Goal: Find contact information: Find contact information

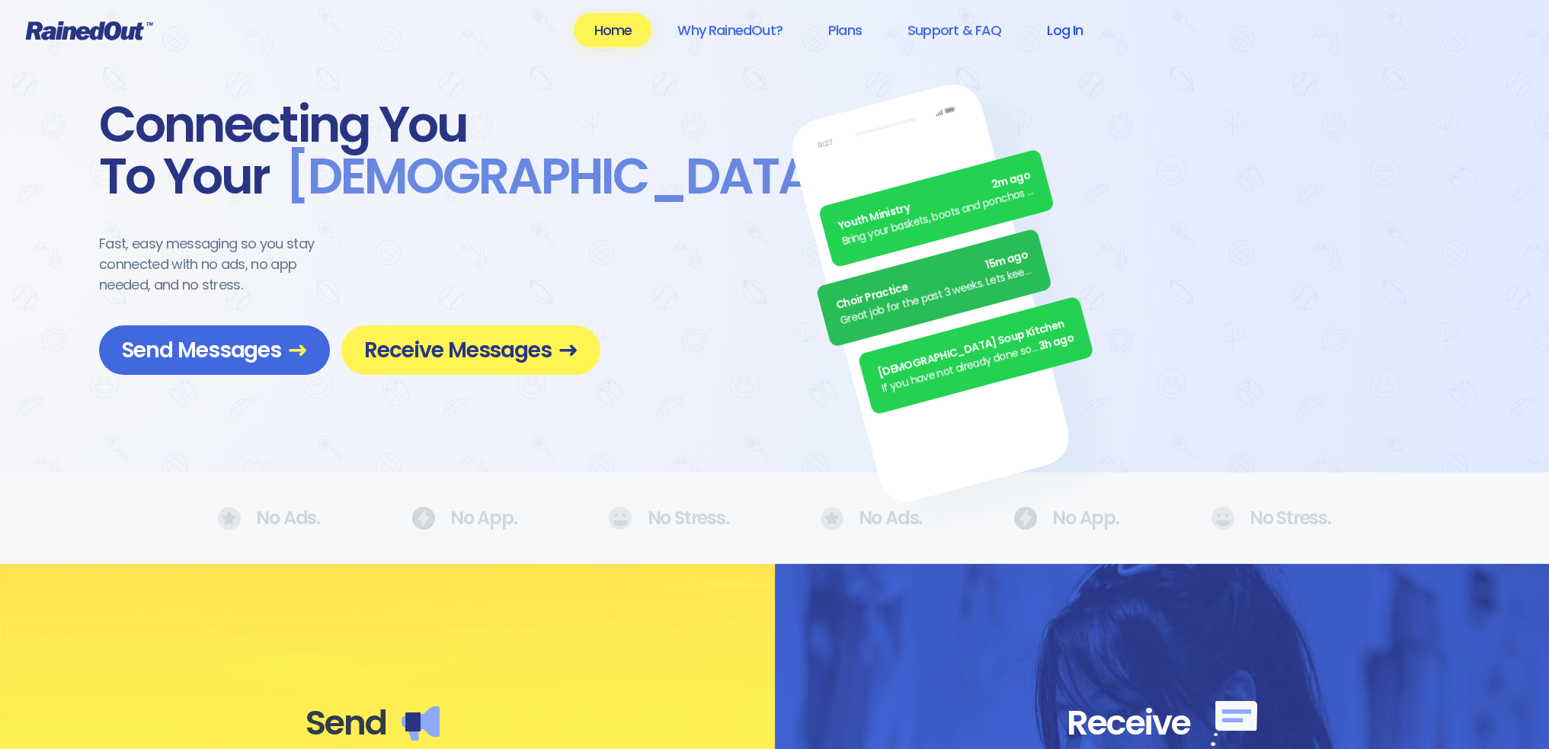
click at [1070, 30] on link "Log In" at bounding box center [1064, 30] width 75 height 34
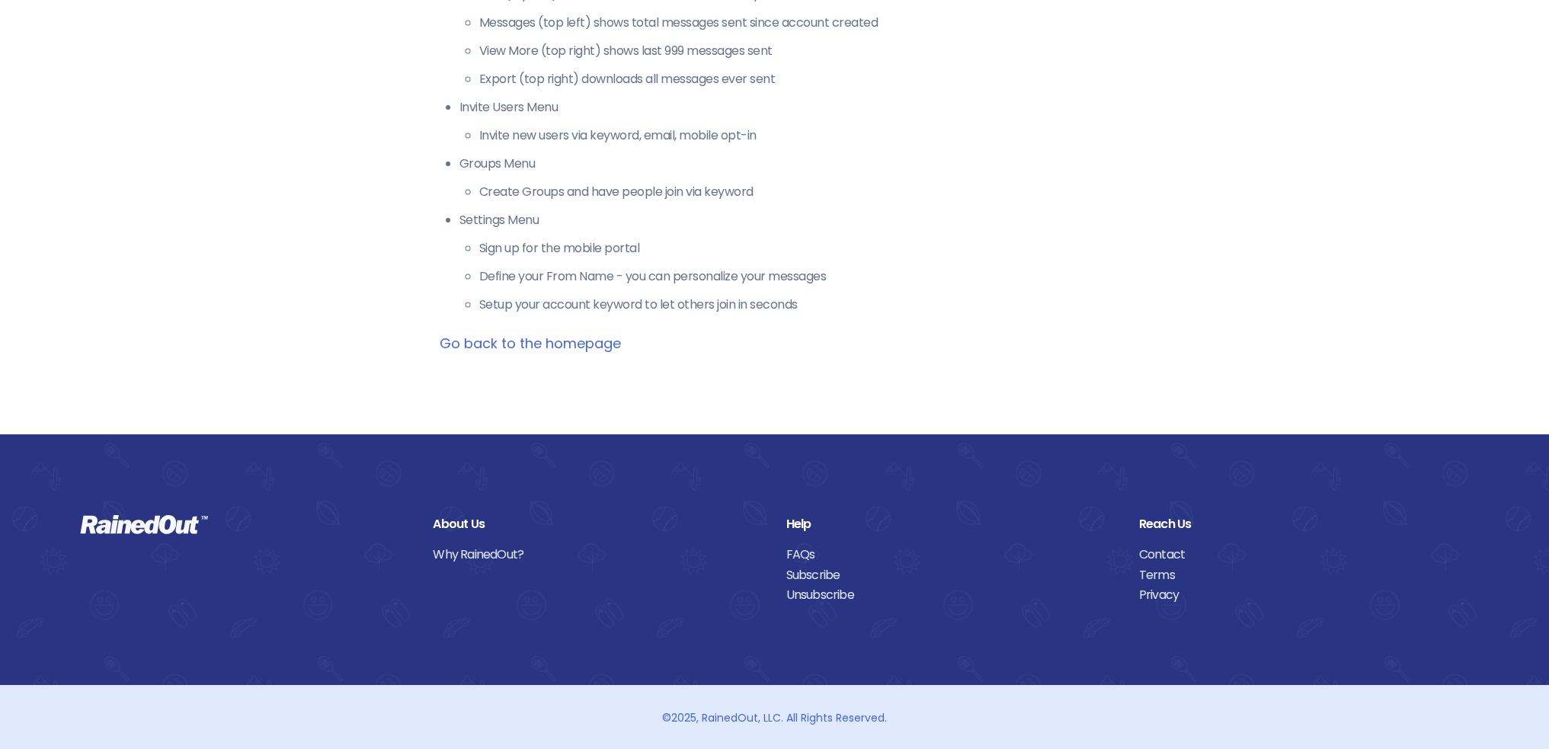
scroll to position [453, 0]
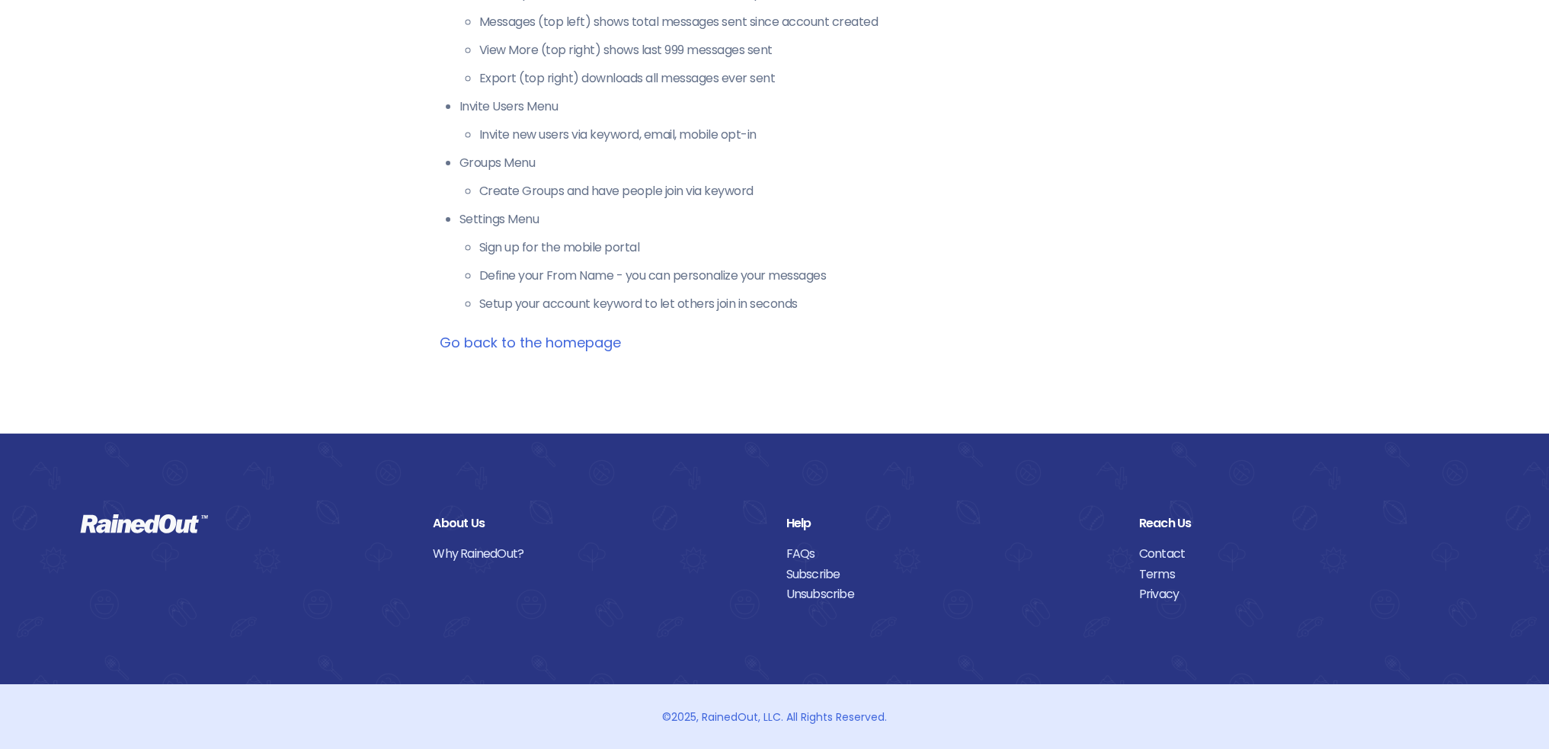
click at [596, 347] on link "Go back to the homepage" at bounding box center [530, 342] width 181 height 19
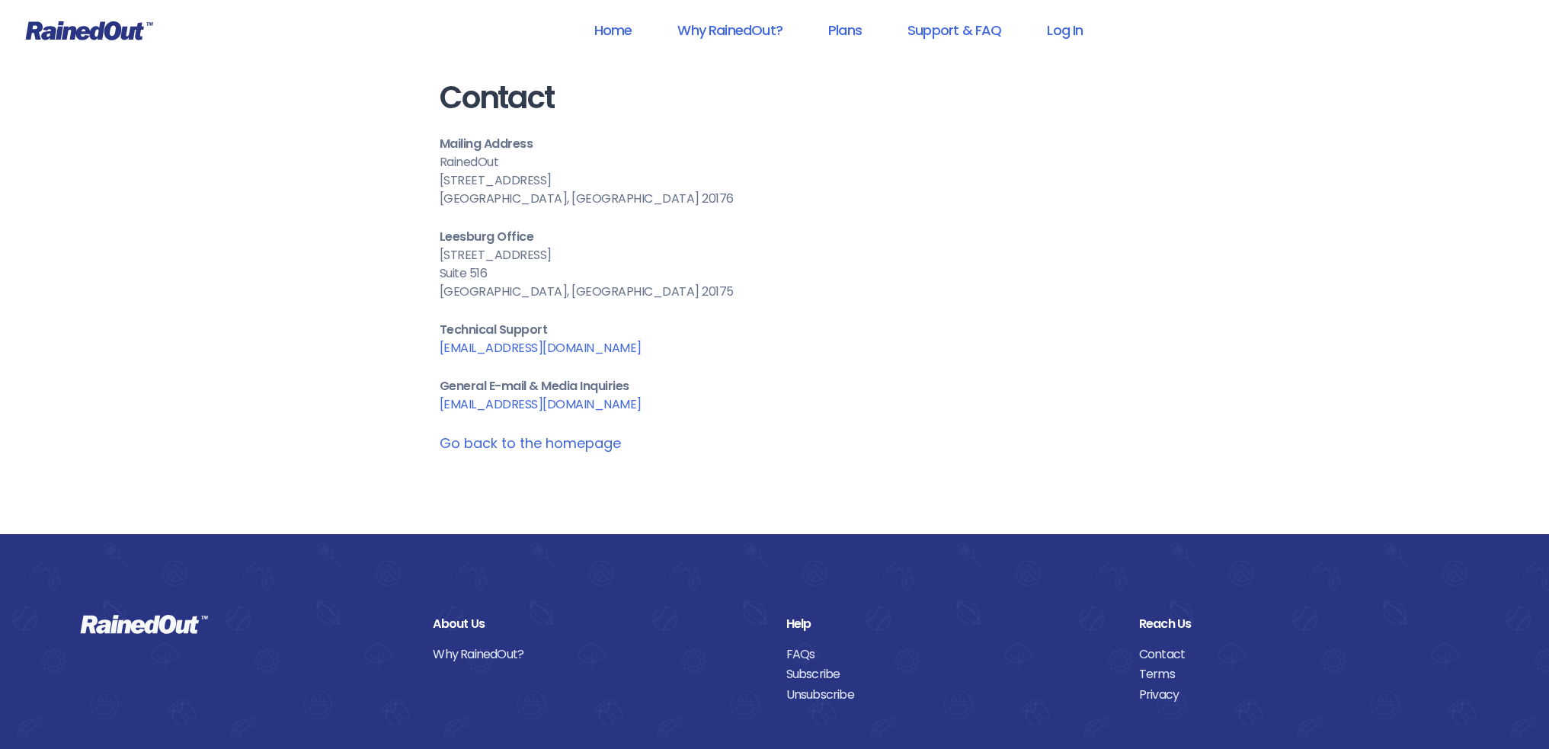
click at [512, 348] on link "care@rainedout.com" at bounding box center [541, 348] width 202 height 18
